Goal: Task Accomplishment & Management: Use online tool/utility

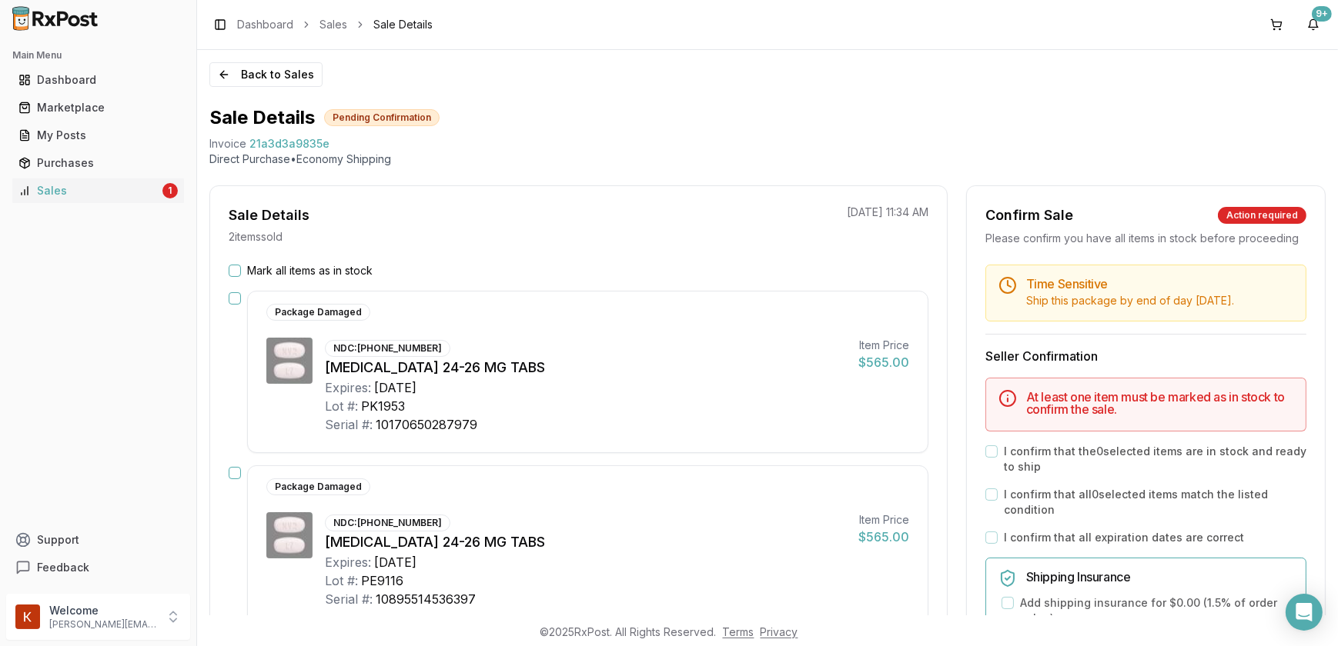
click at [235, 272] on button "Mark all items as in stock" at bounding box center [235, 271] width 12 height 12
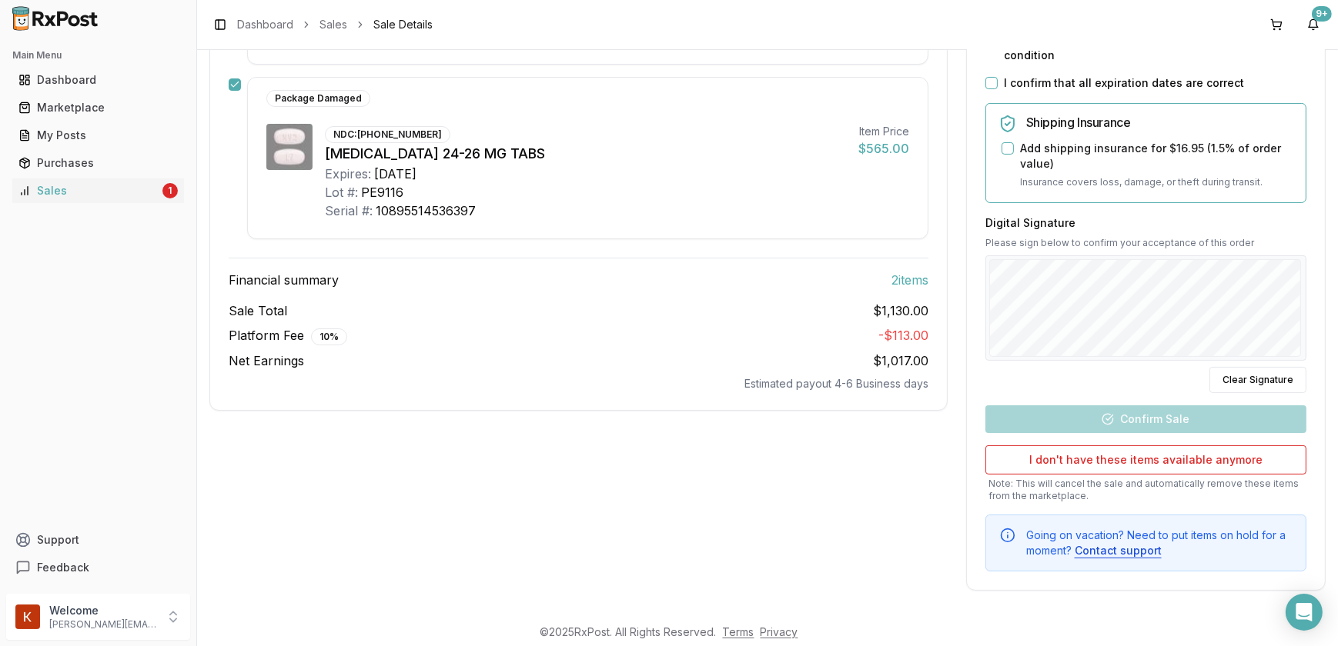
scroll to position [192, 0]
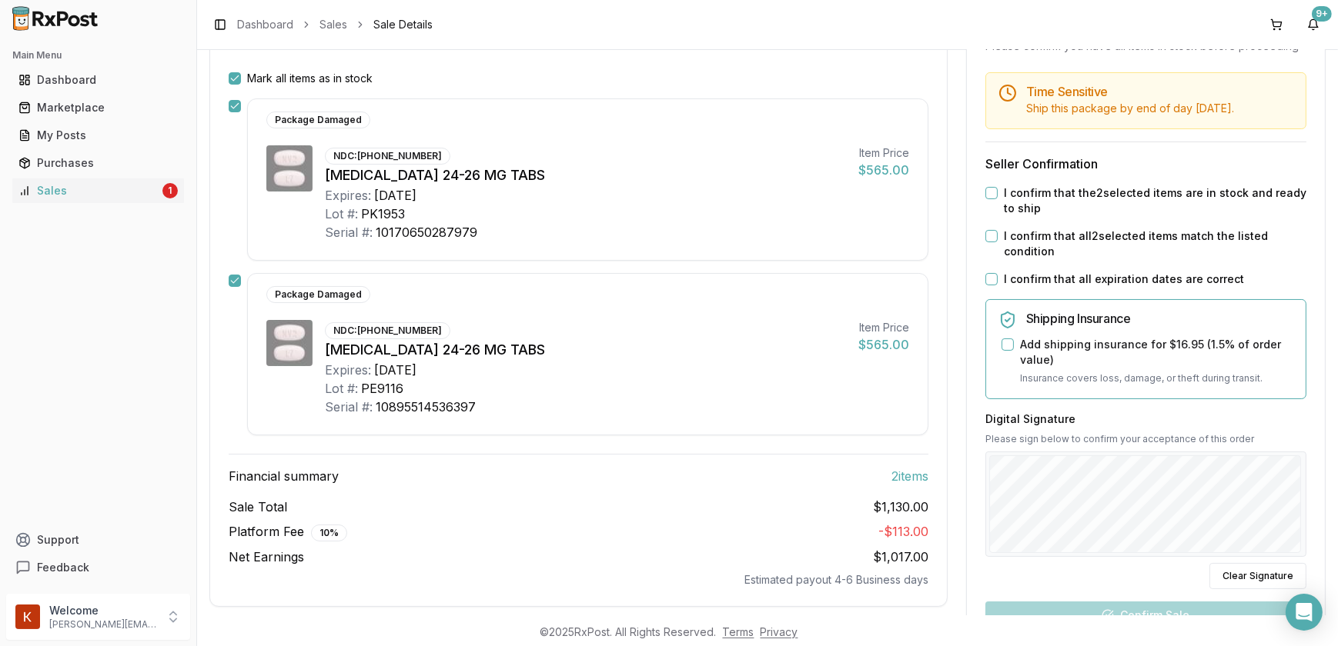
click at [989, 199] on button "I confirm that the 2 selected items are in stock and ready to ship" at bounding box center [991, 193] width 12 height 12
click at [989, 242] on button "I confirm that all 2 selected items match the listed condition" at bounding box center [991, 236] width 12 height 12
click at [990, 286] on button "I confirm that all expiration dates are correct" at bounding box center [991, 279] width 12 height 12
click at [1007, 351] on button "Add shipping insurance for $16.95 ( 1.5 % of order value)" at bounding box center [1007, 345] width 12 height 12
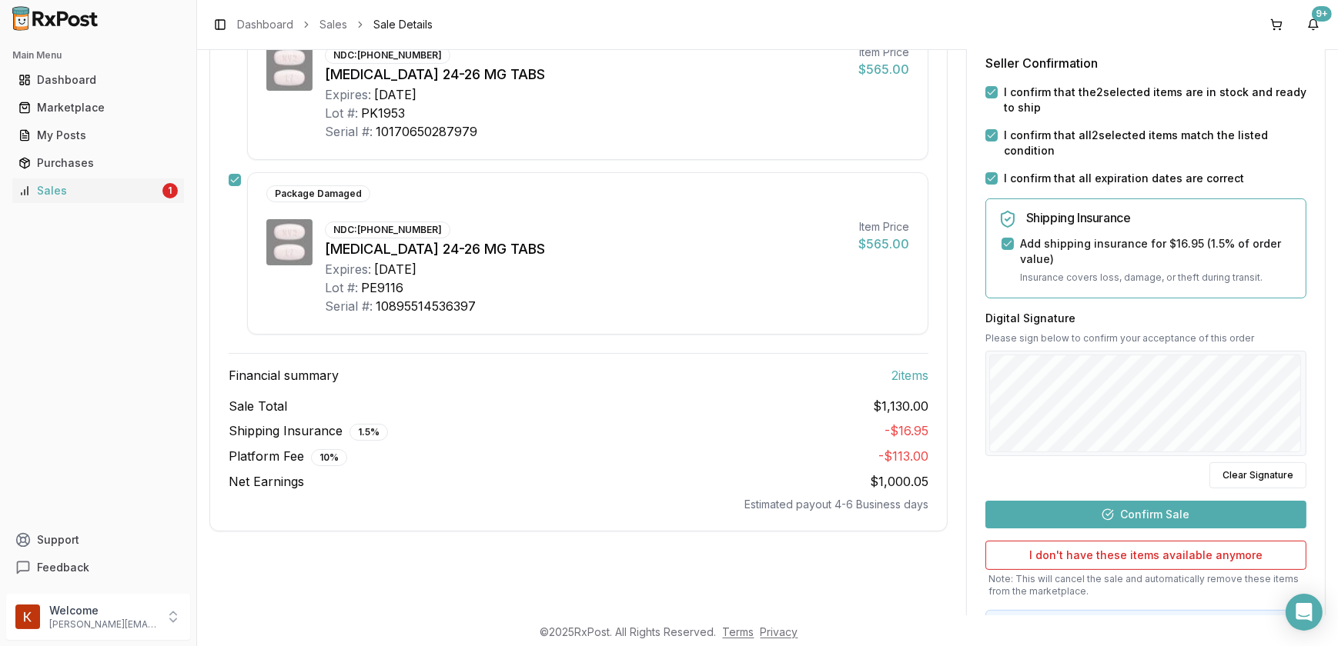
scroll to position [402, 0]
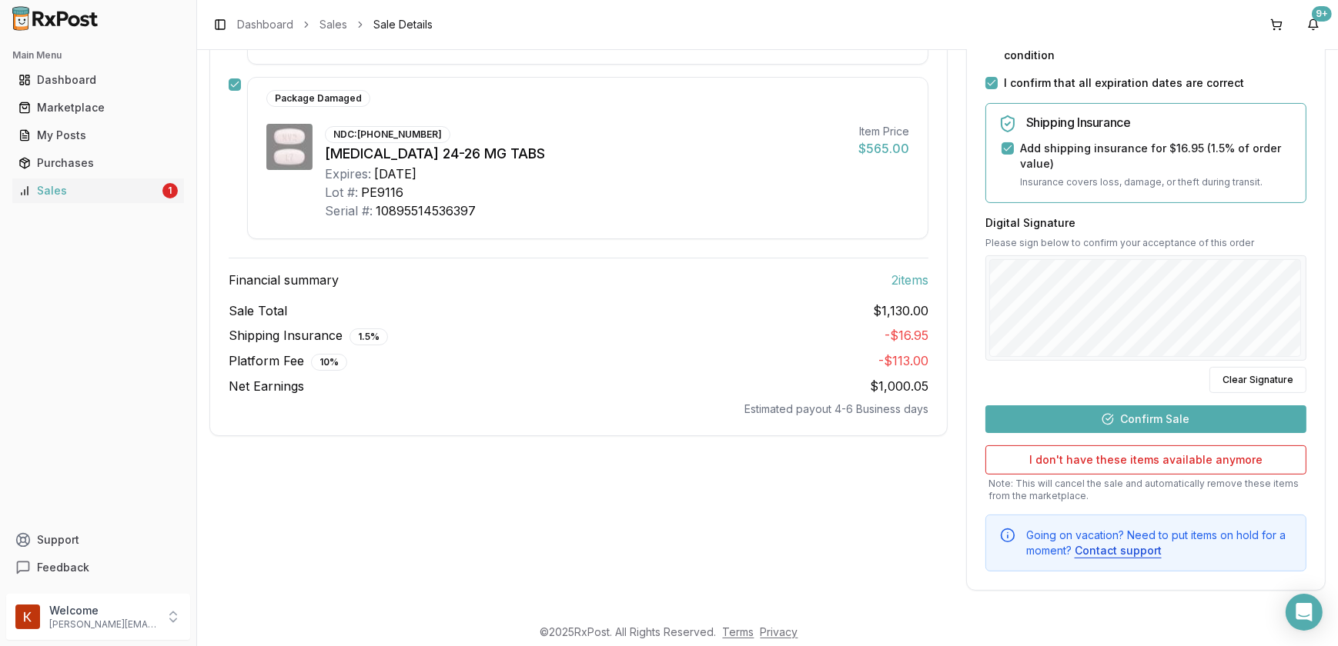
click at [1134, 426] on button "Confirm Sale" at bounding box center [1145, 420] width 321 height 28
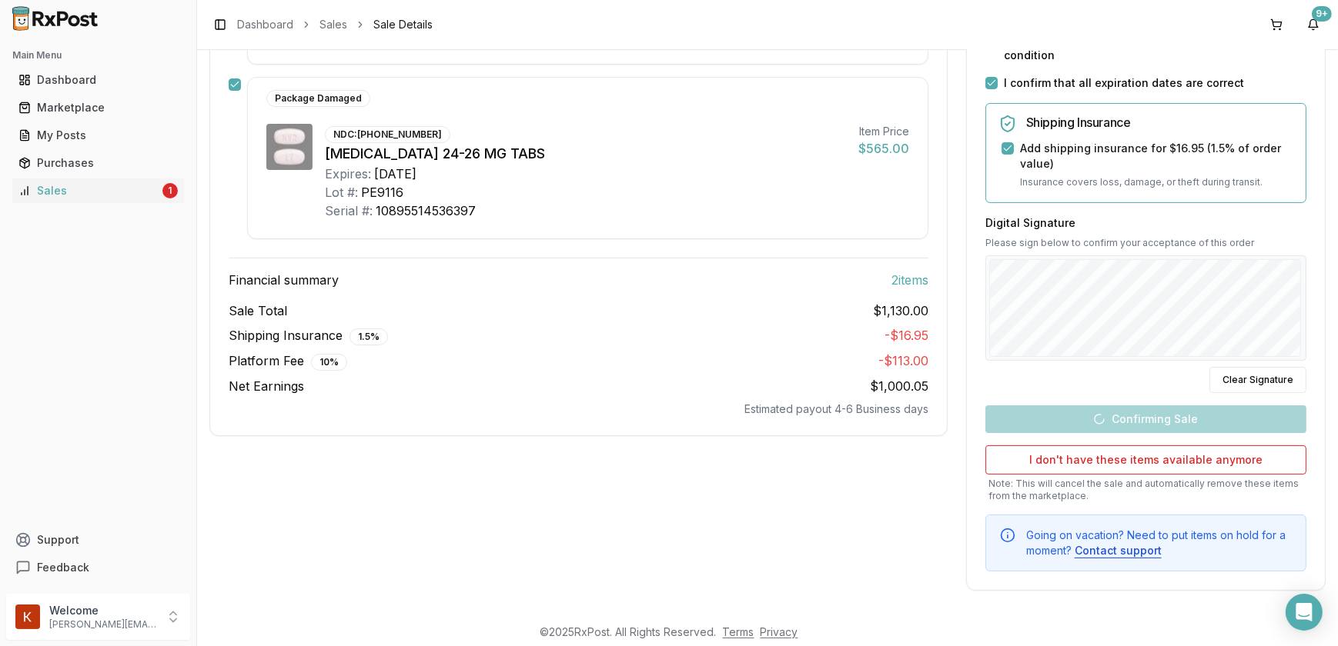
scroll to position [202, 0]
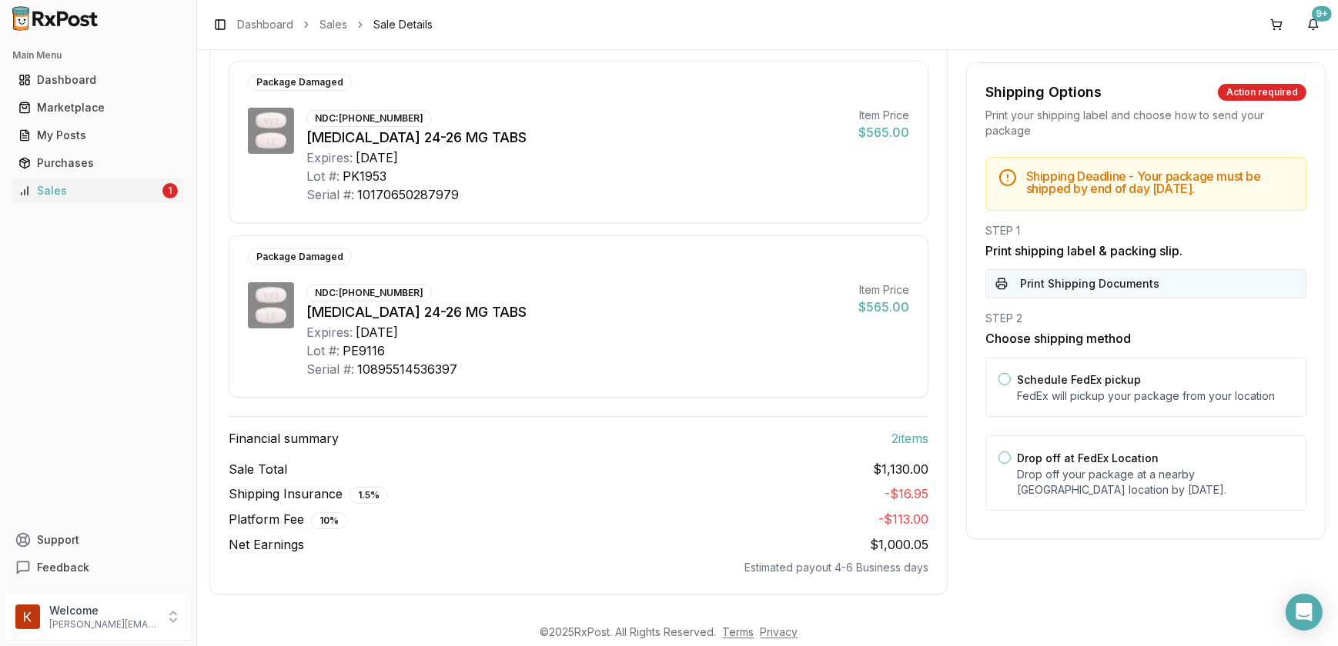
click at [1080, 292] on button "Print Shipping Documents" at bounding box center [1145, 283] width 321 height 29
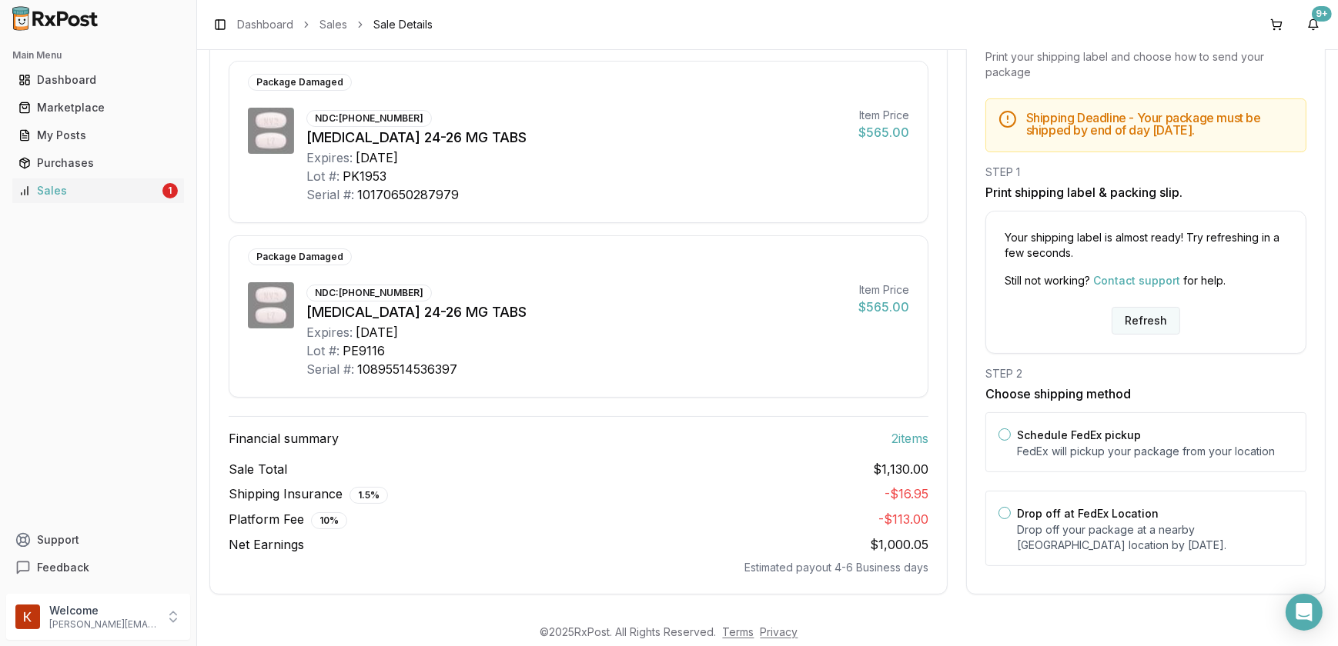
click at [1129, 320] on button "Refresh" at bounding box center [1145, 321] width 68 height 28
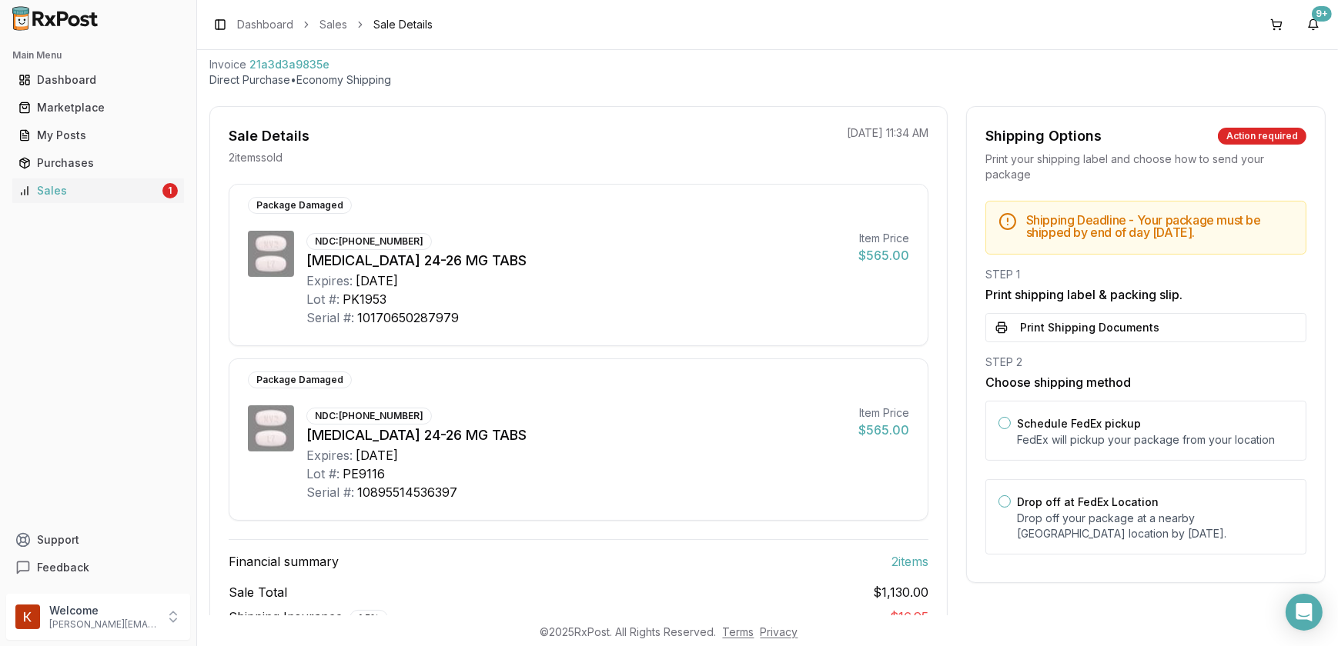
scroll to position [202, 0]
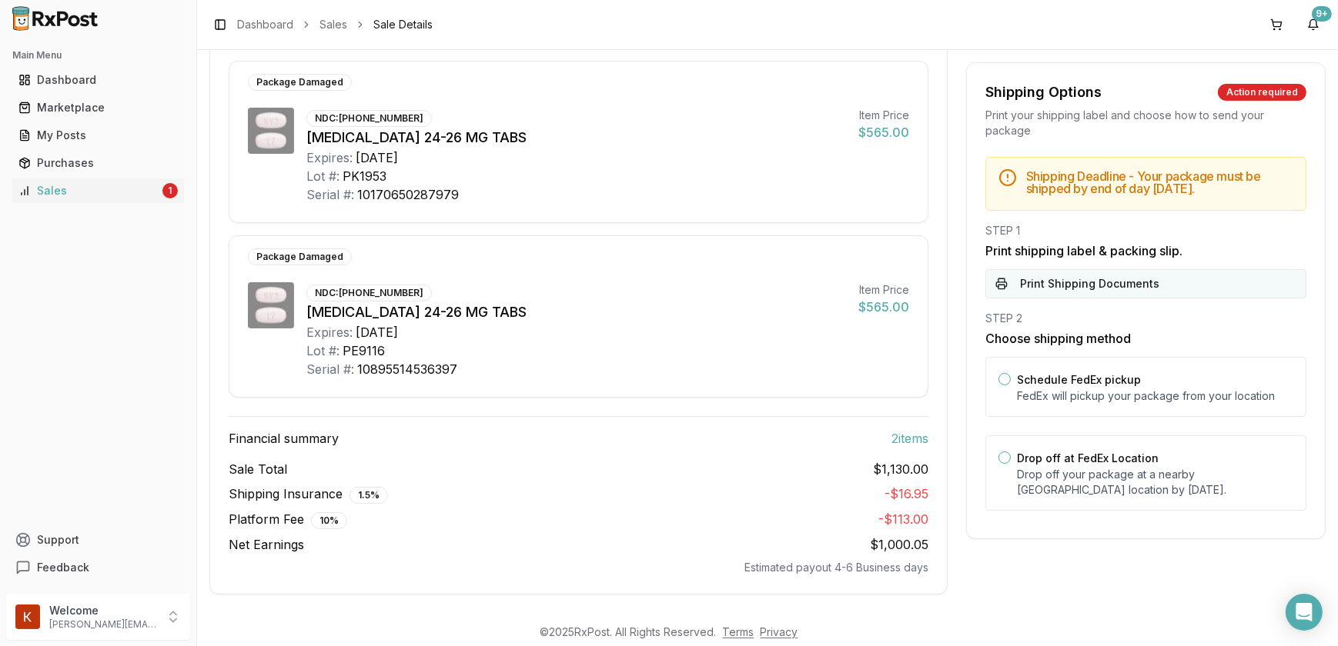
click at [1050, 295] on button "Print Shipping Documents" at bounding box center [1145, 283] width 321 height 29
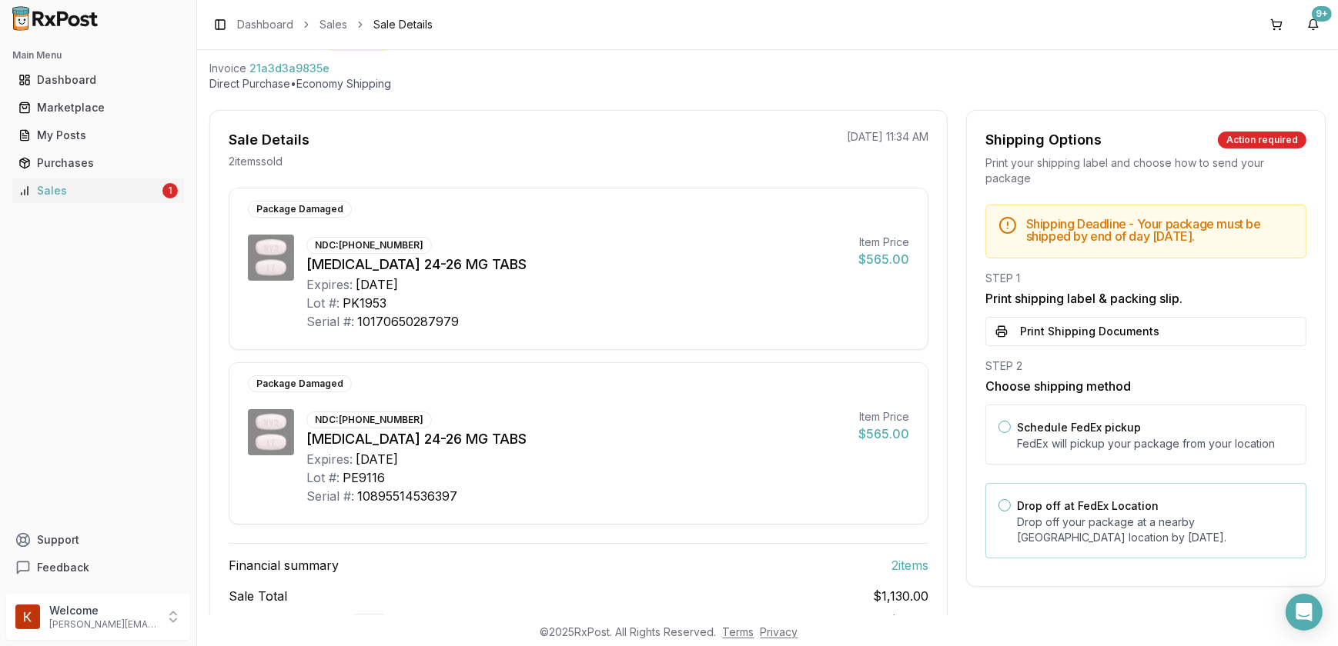
scroll to position [0, 0]
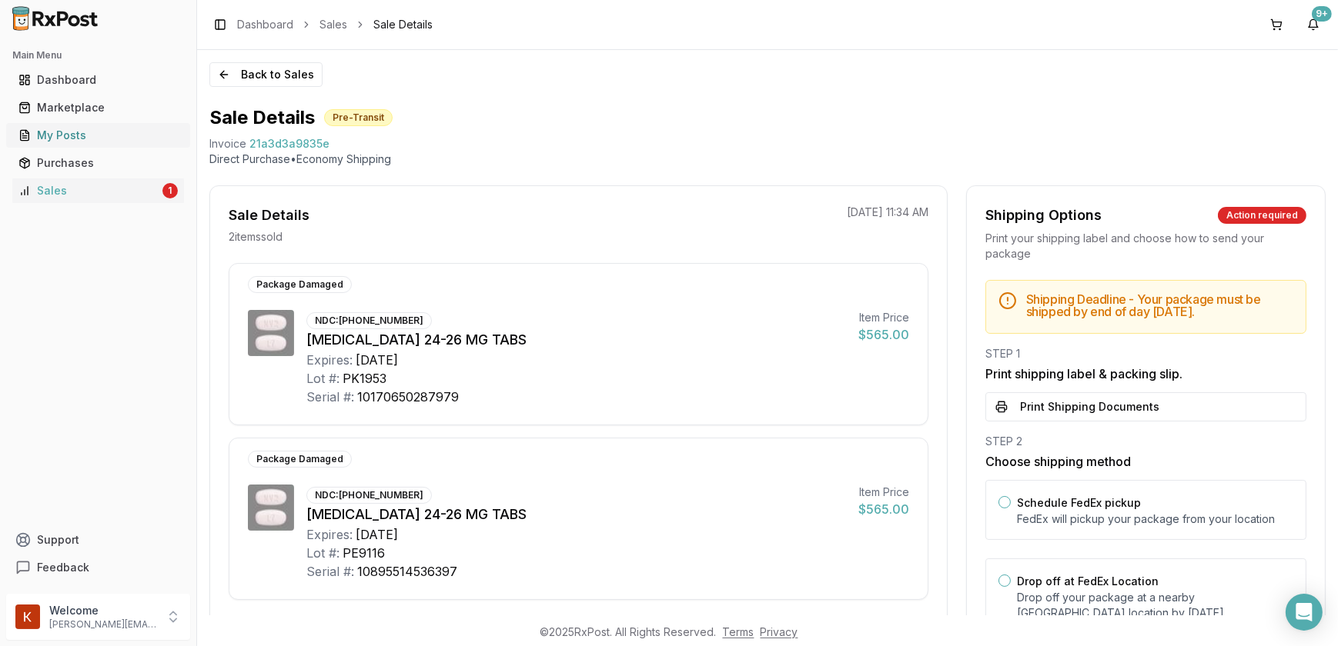
click at [92, 130] on div "My Posts" at bounding box center [97, 135] width 159 height 15
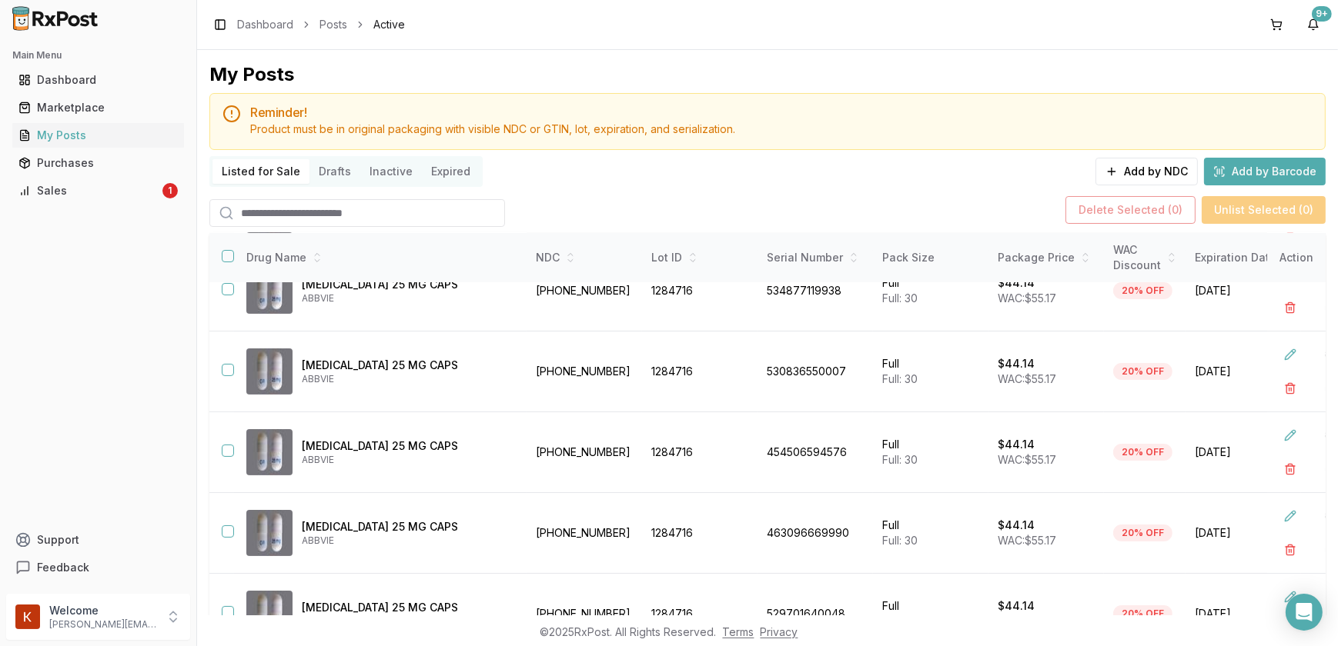
scroll to position [441, 0]
